Goal: Complete application form

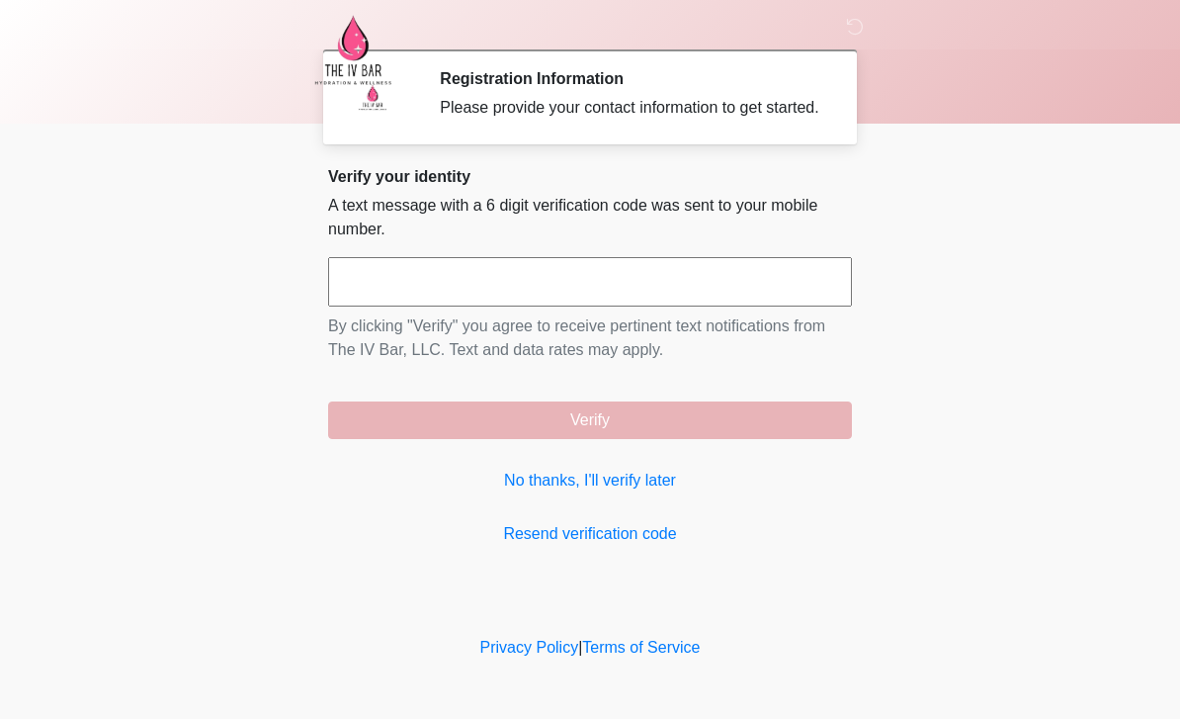
click at [644, 492] on link "No thanks, I'll verify later" at bounding box center [590, 480] width 524 height 24
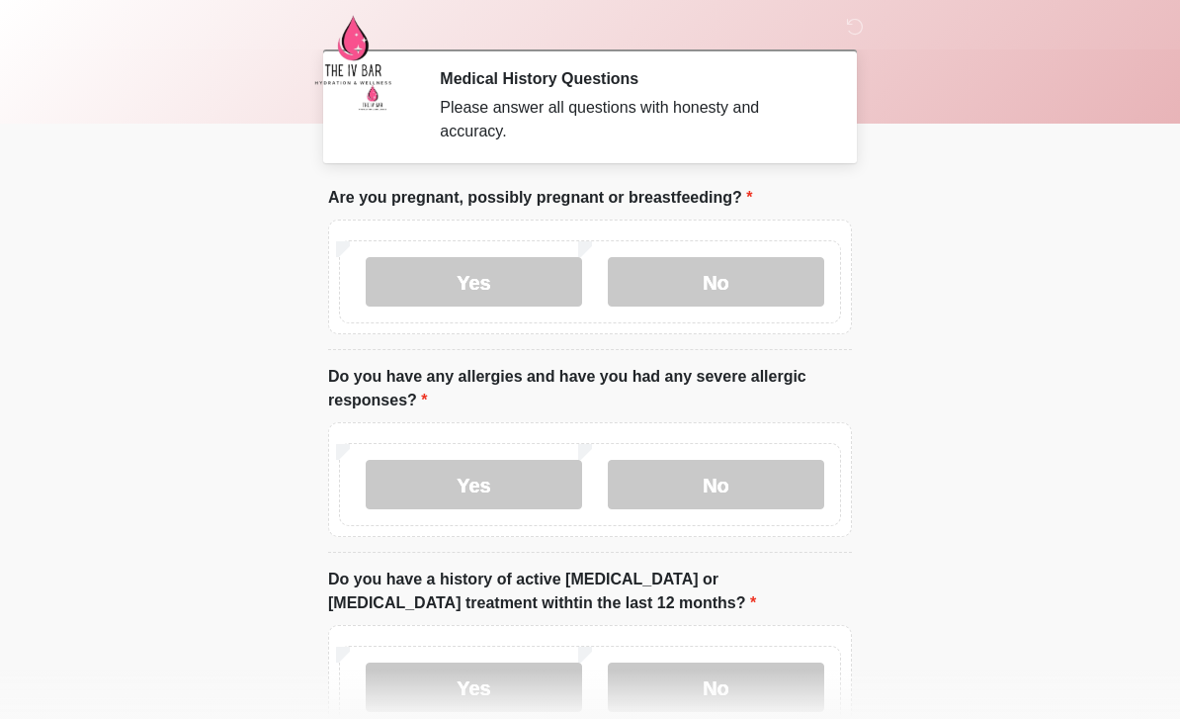
click at [755, 281] on label "No" at bounding box center [716, 281] width 216 height 49
click at [738, 501] on label "No" at bounding box center [716, 484] width 216 height 49
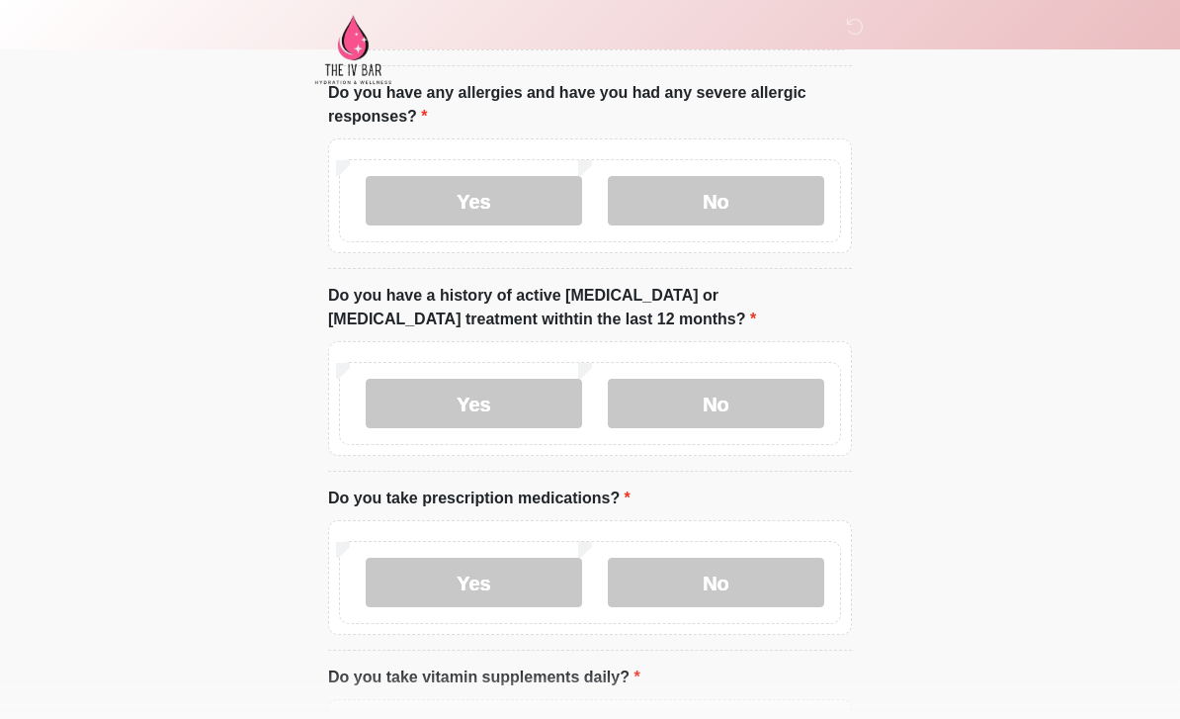
scroll to position [284, 0]
click at [767, 406] on label "No" at bounding box center [716, 403] width 216 height 49
click at [485, 571] on label "Yes" at bounding box center [474, 581] width 216 height 49
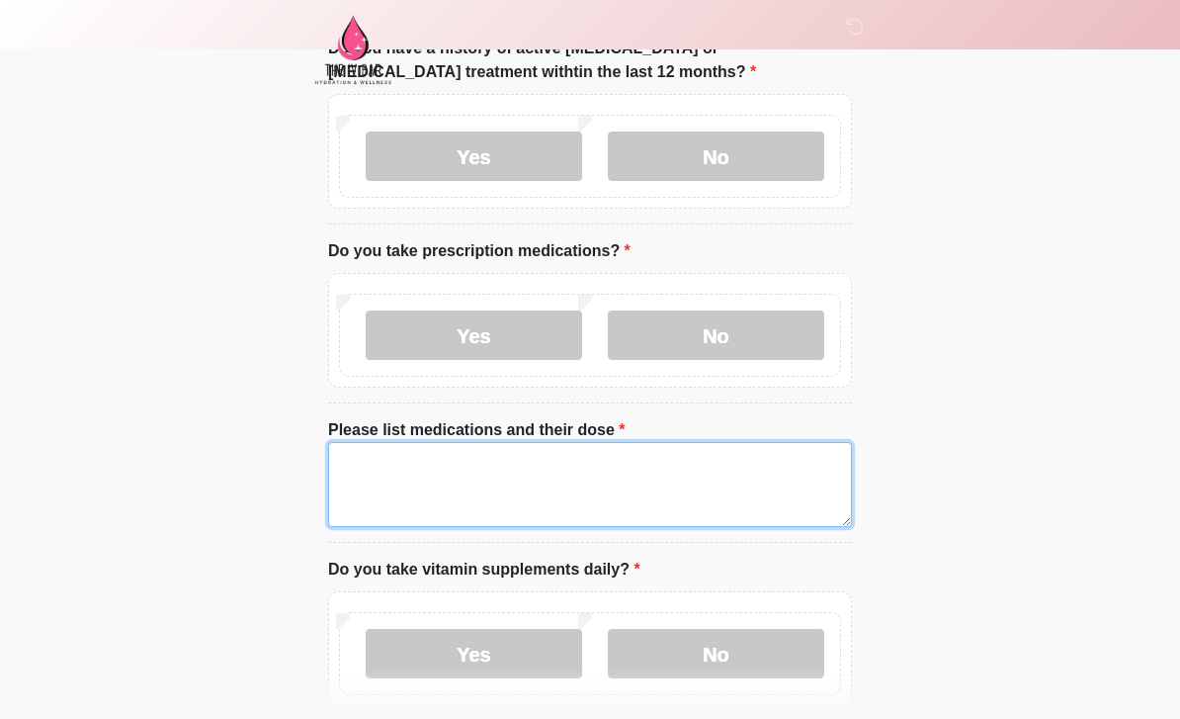
click at [700, 487] on textarea "Please list medications and their dose" at bounding box center [590, 485] width 524 height 85
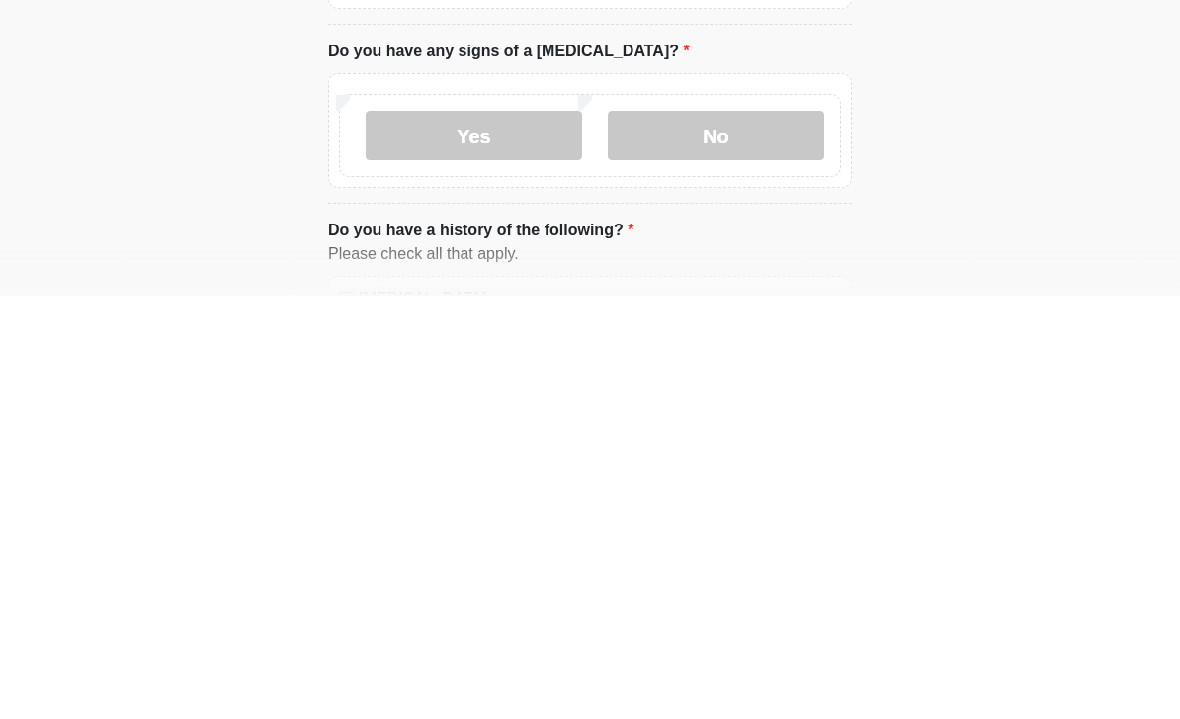
scroll to position [820, 0]
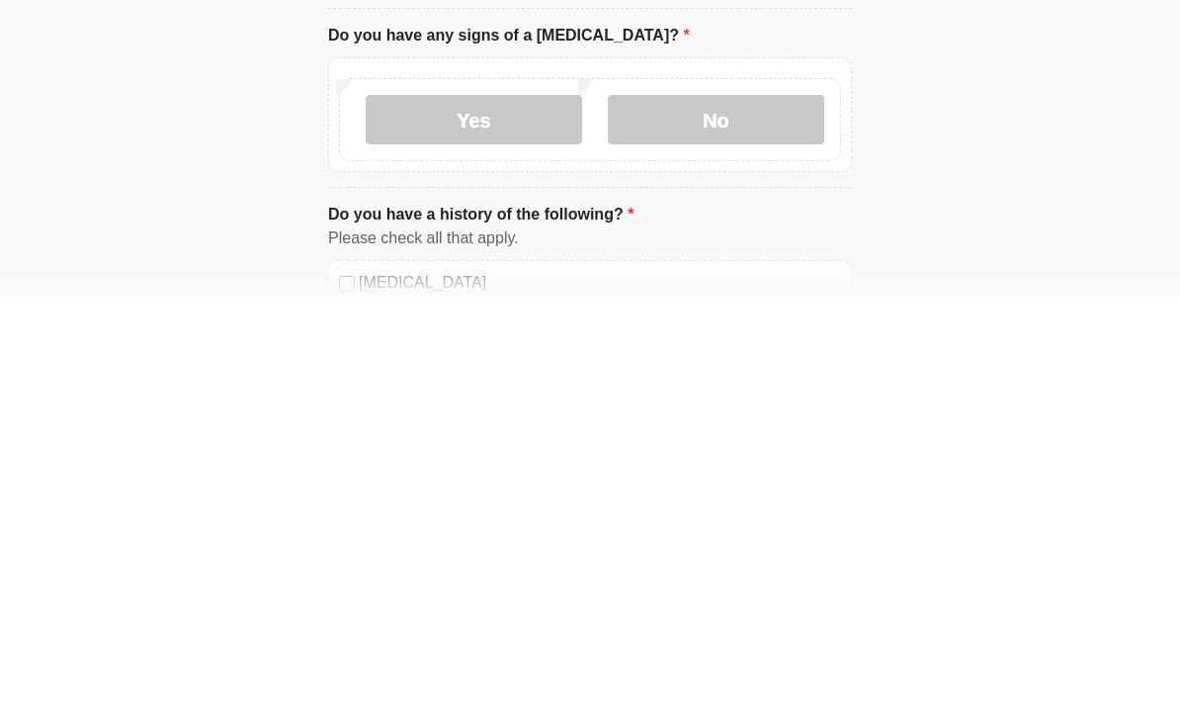
type textarea "**********"
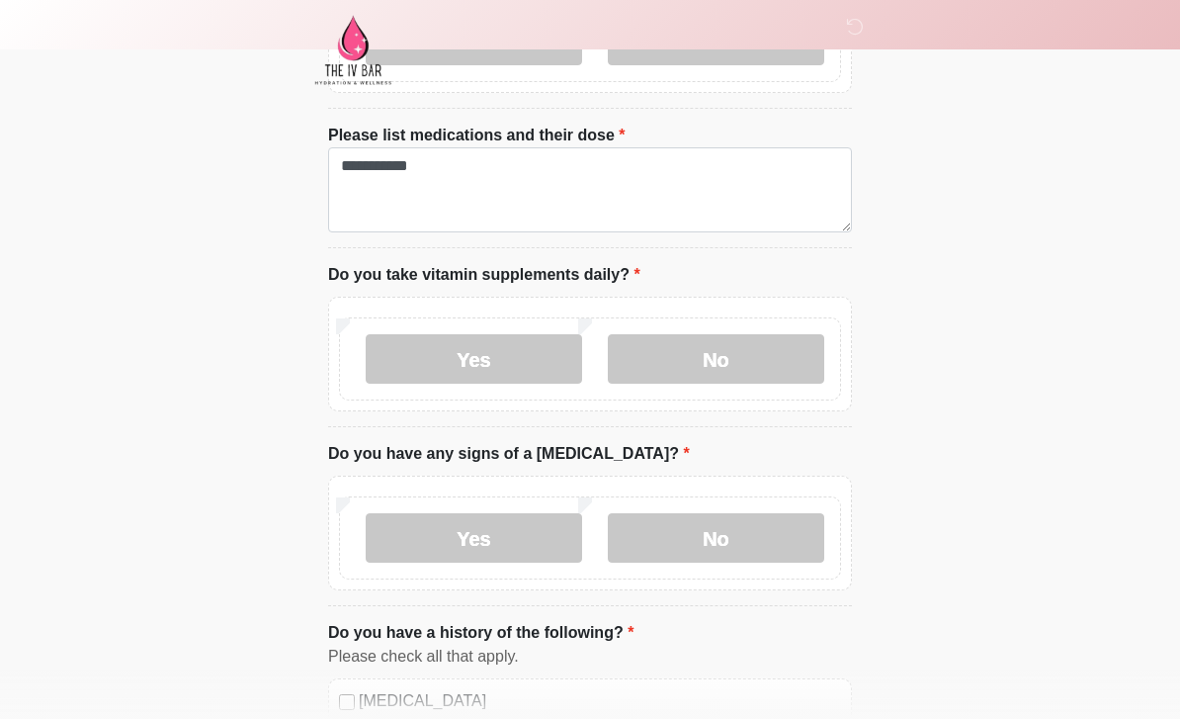
scroll to position [824, 0]
click at [731, 527] on label "No" at bounding box center [716, 538] width 216 height 49
click at [716, 348] on label "No" at bounding box center [716, 358] width 216 height 49
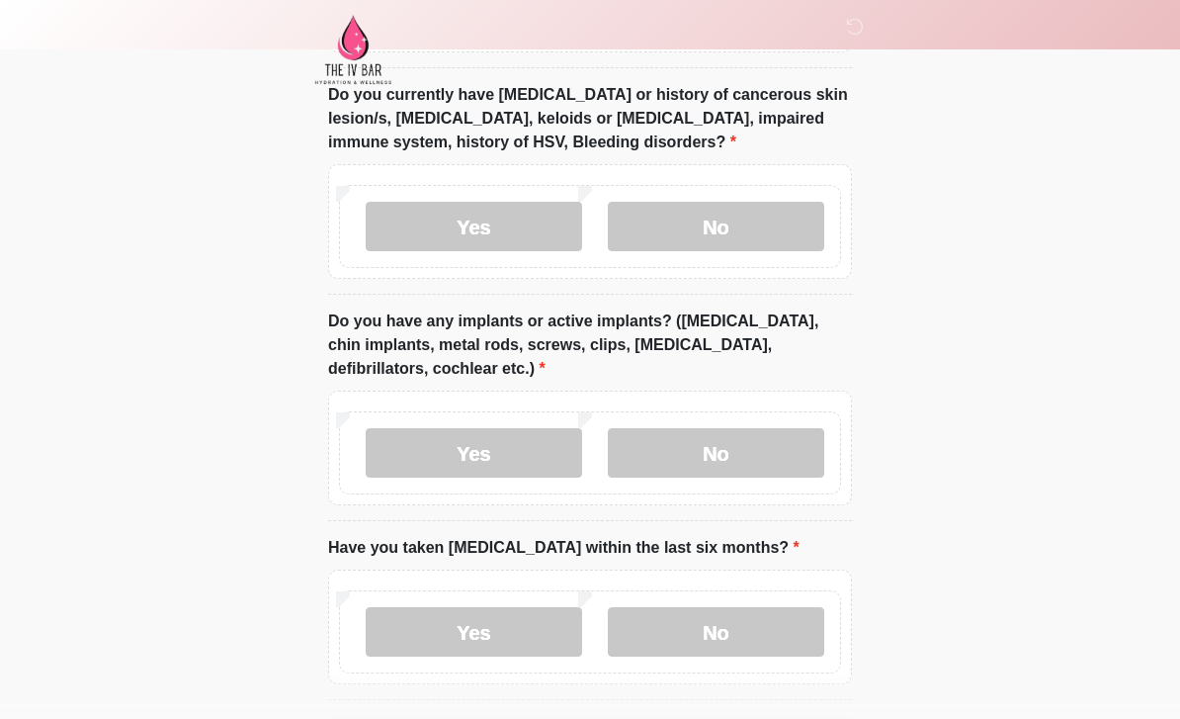
scroll to position [1763, 0]
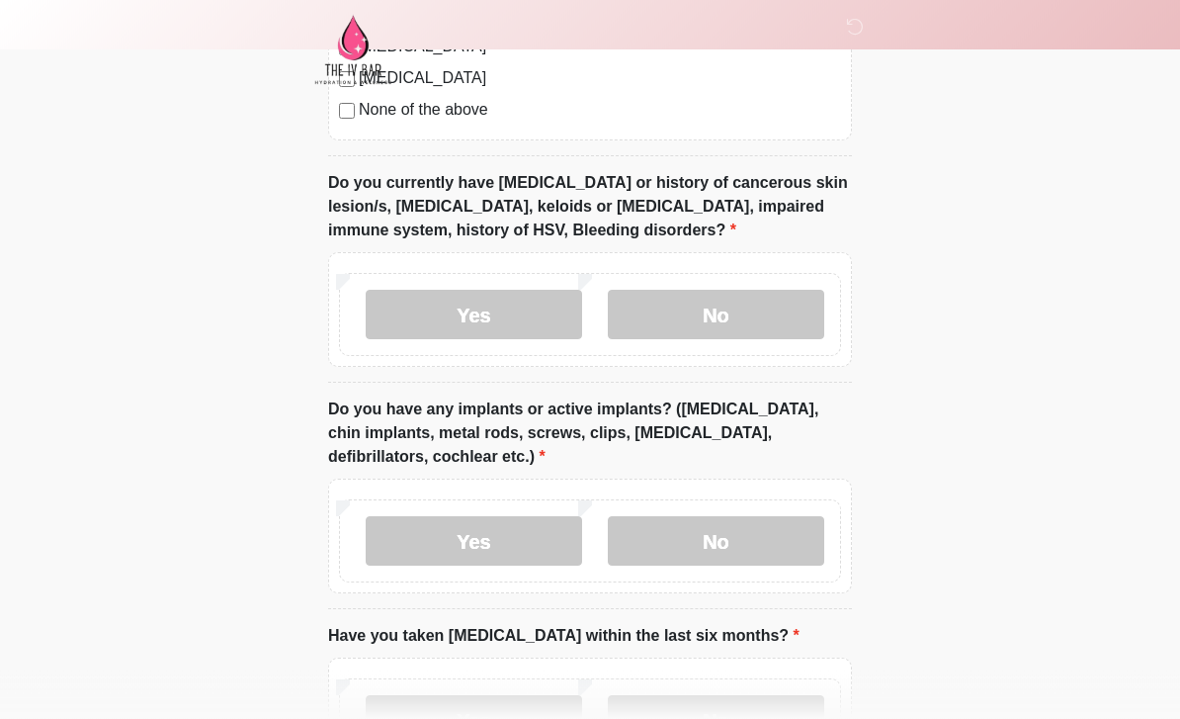
click at [744, 302] on label "No" at bounding box center [716, 315] width 216 height 49
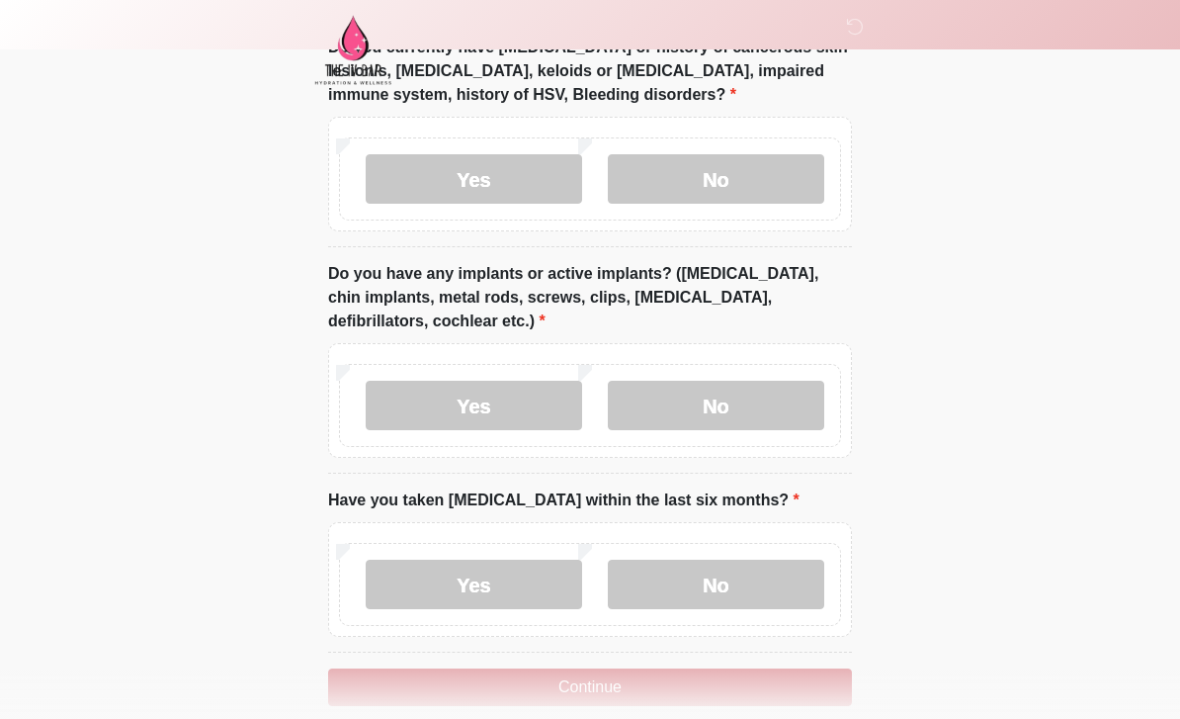
scroll to position [1904, 0]
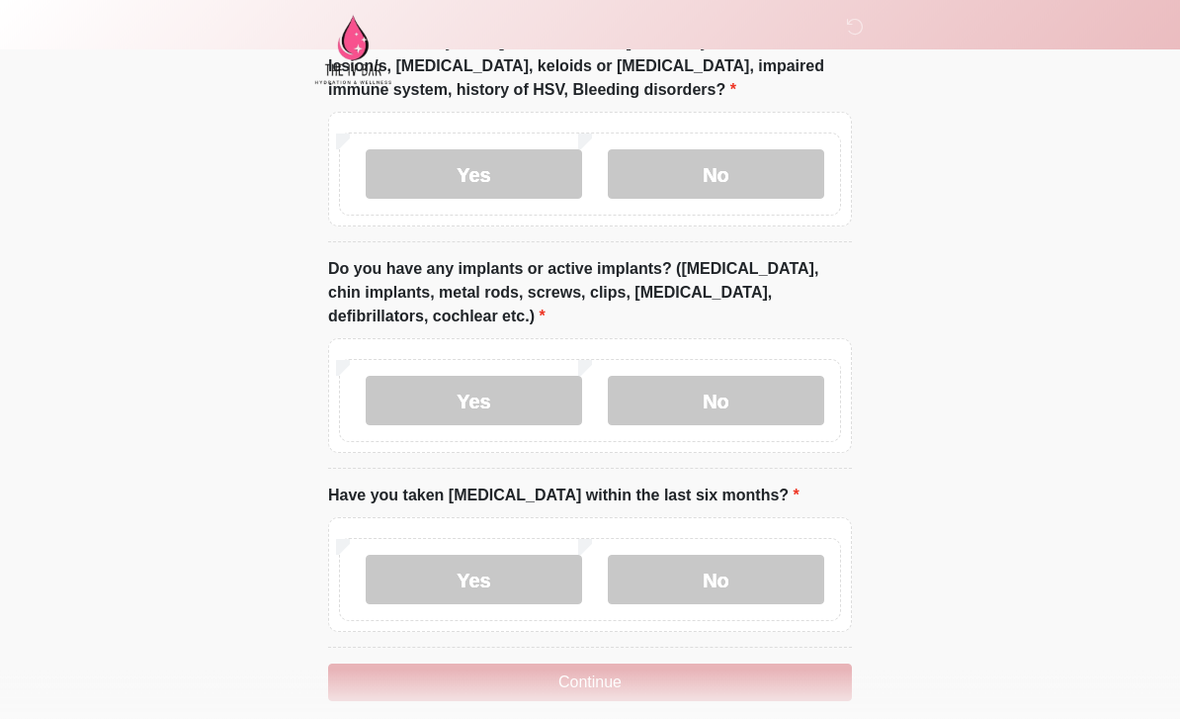
click at [756, 389] on label "No" at bounding box center [716, 401] width 216 height 49
click at [743, 566] on label "No" at bounding box center [716, 578] width 216 height 49
click at [718, 679] on button "Continue" at bounding box center [590, 682] width 524 height 38
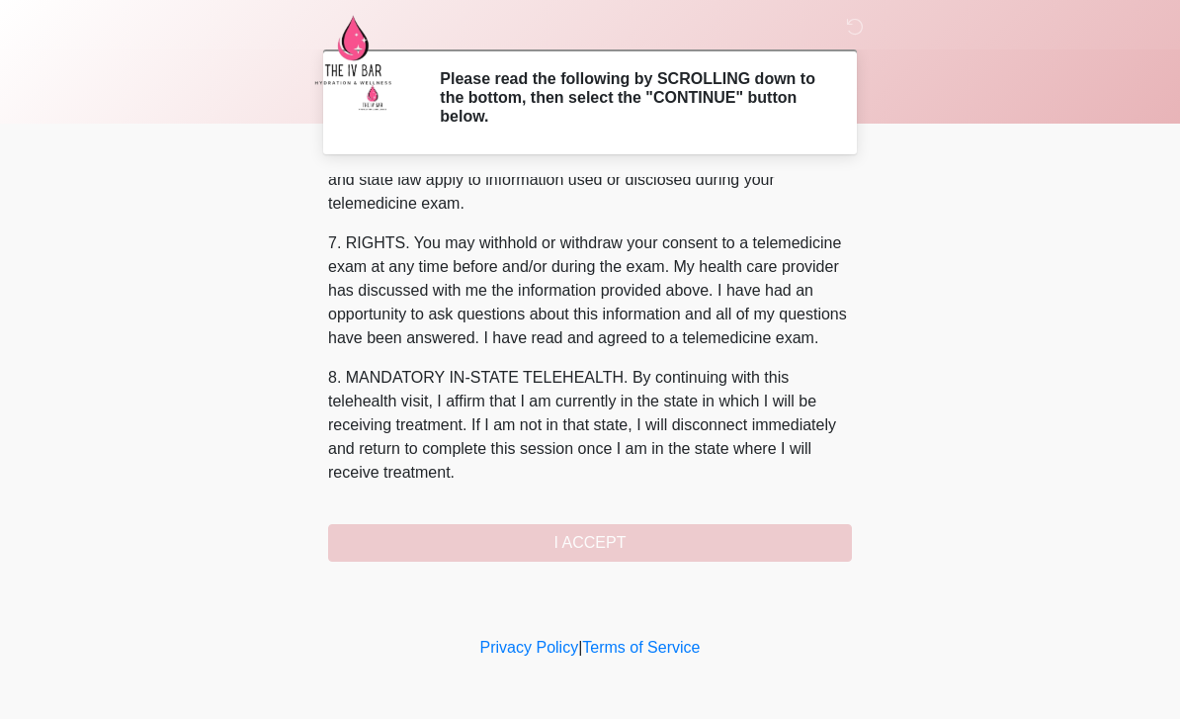
scroll to position [823, 0]
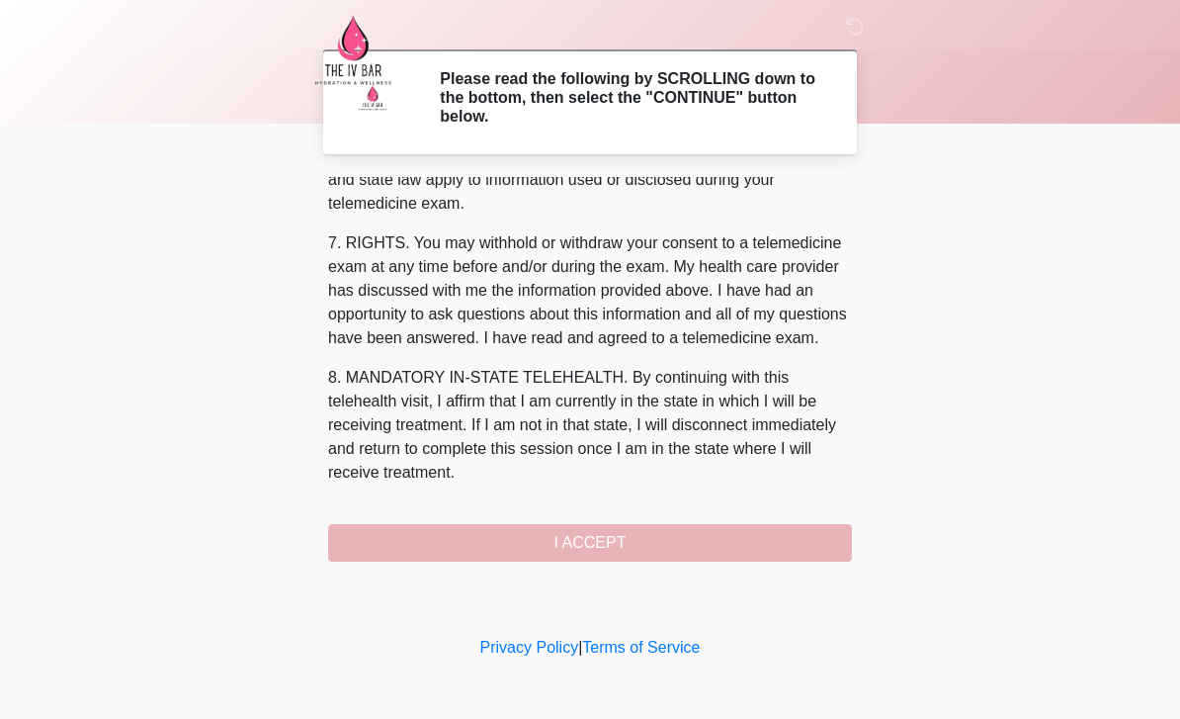
click at [534, 536] on button "I ACCEPT" at bounding box center [590, 543] width 524 height 38
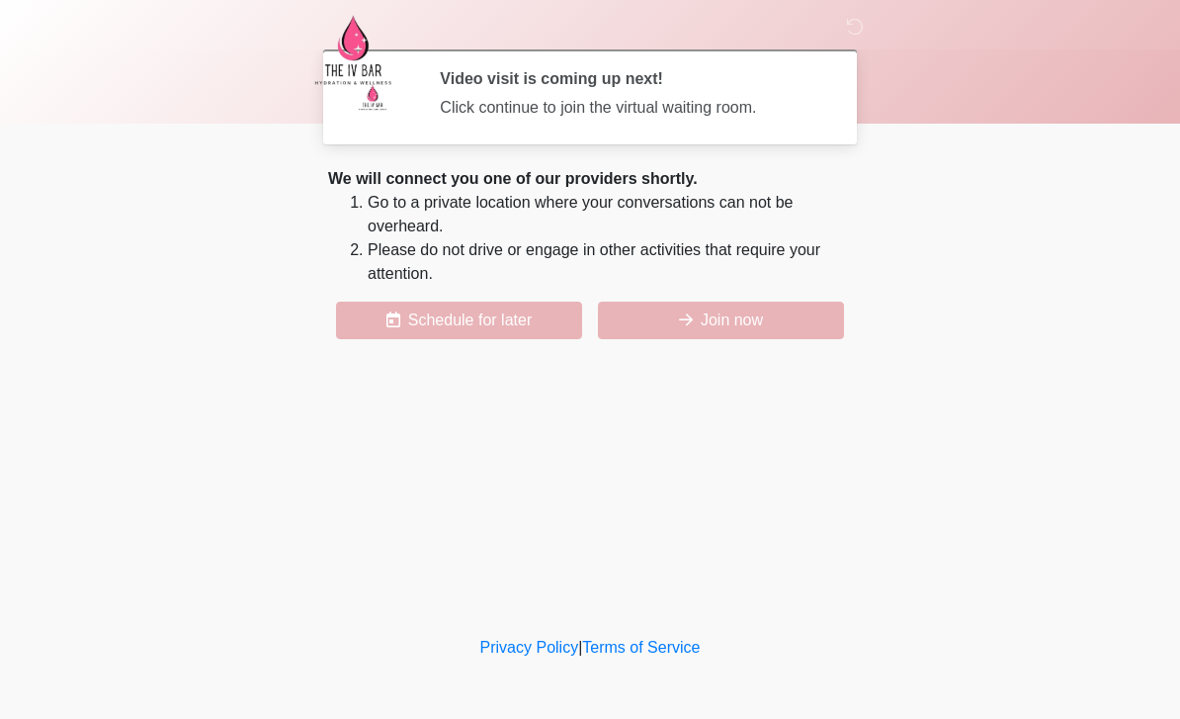
click at [699, 311] on button "Join now" at bounding box center [721, 320] width 246 height 38
click at [757, 302] on button "Join now" at bounding box center [721, 320] width 246 height 38
click at [771, 313] on button "Join now" at bounding box center [721, 320] width 246 height 38
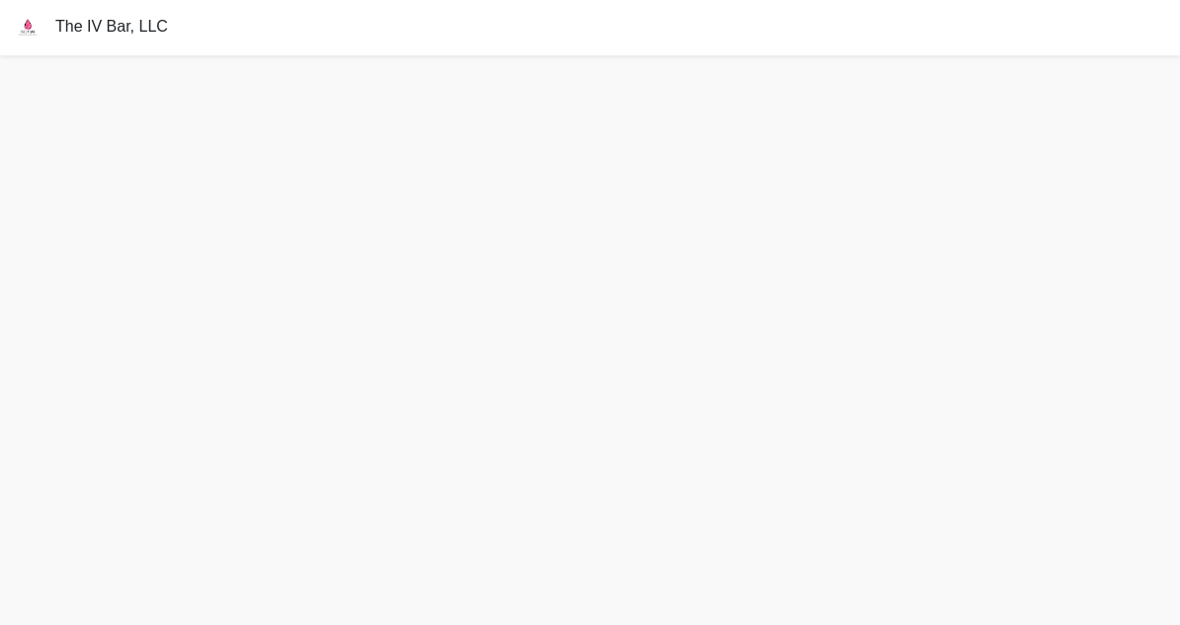
scroll to position [6, 0]
